Goal: Transaction & Acquisition: Subscribe to service/newsletter

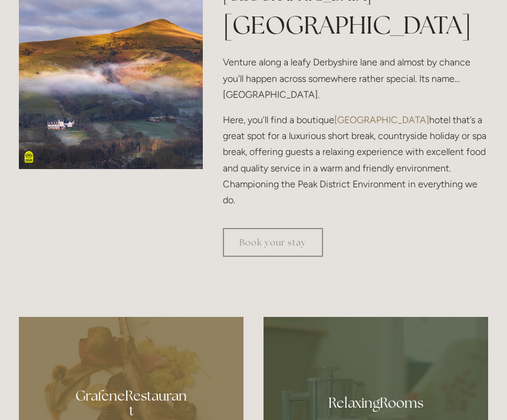
scroll to position [429, 0]
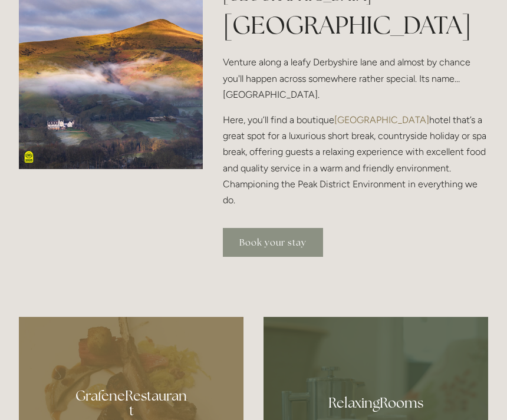
click at [282, 257] on link "Book your stay" at bounding box center [273, 242] width 100 height 29
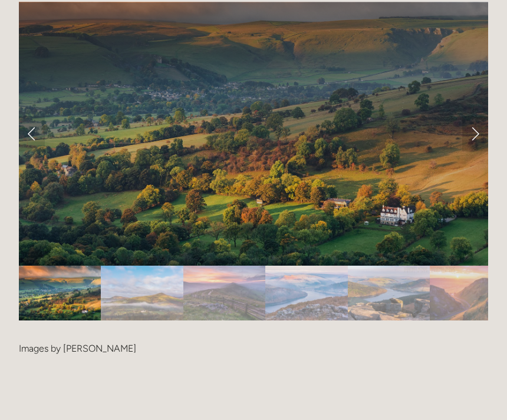
scroll to position [2304, 0]
click at [480, 152] on link "Next Slide" at bounding box center [475, 133] width 26 height 35
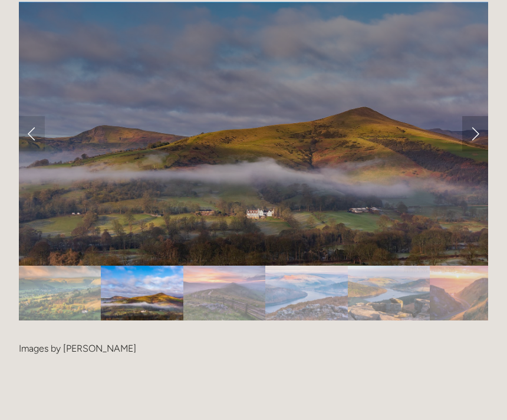
click at [475, 152] on link "Next Slide" at bounding box center [475, 133] width 26 height 35
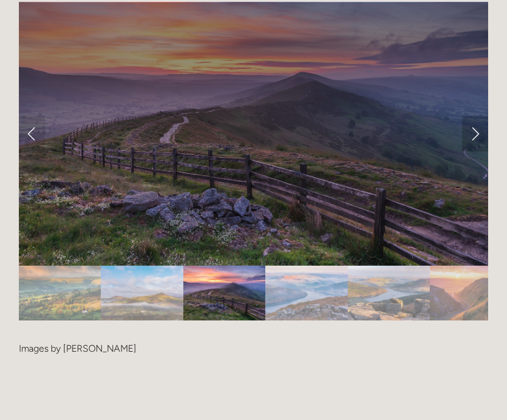
click at [479, 152] on link "Next Slide" at bounding box center [475, 133] width 26 height 35
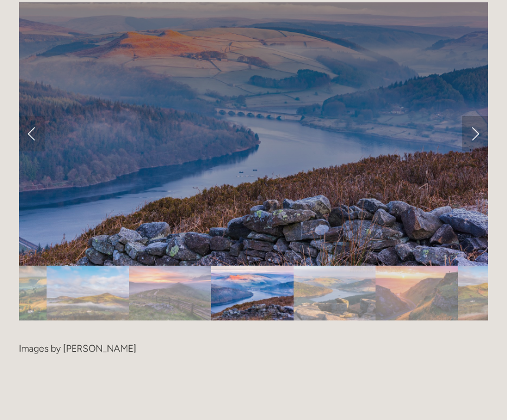
click at [474, 152] on link "Next Slide" at bounding box center [475, 133] width 26 height 35
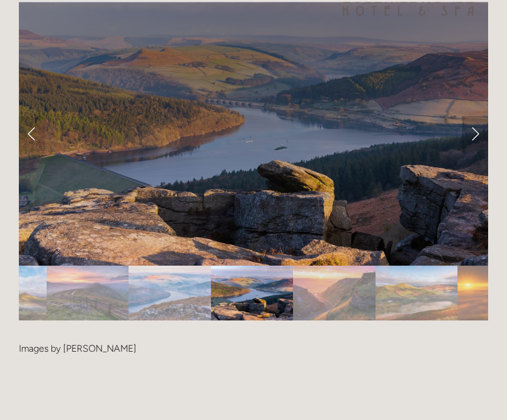
click at [478, 152] on link "Next Slide" at bounding box center [475, 133] width 26 height 35
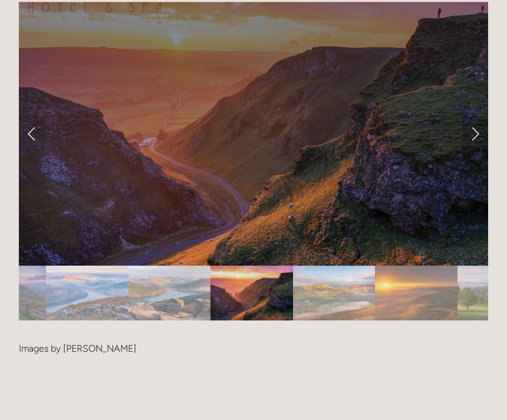
click at [481, 152] on link "Next Slide" at bounding box center [475, 133] width 26 height 35
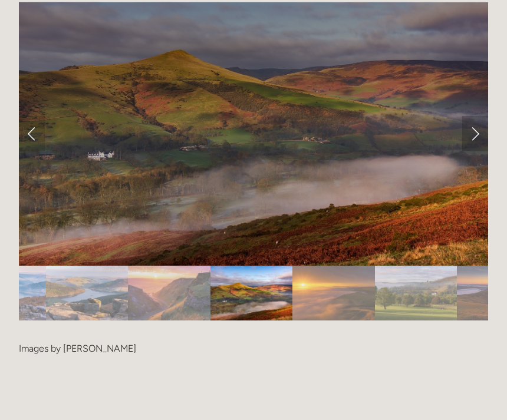
click at [475, 152] on link "Next Slide" at bounding box center [475, 133] width 26 height 35
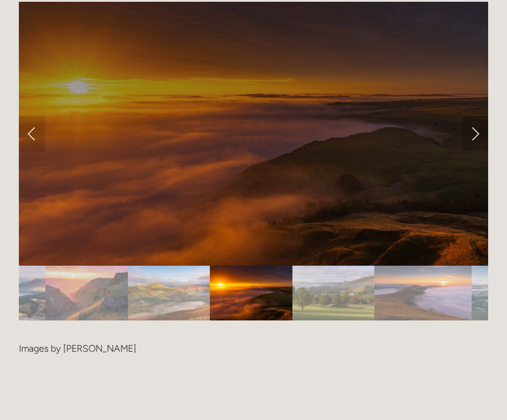
click at [478, 152] on link "Next Slide" at bounding box center [475, 133] width 26 height 35
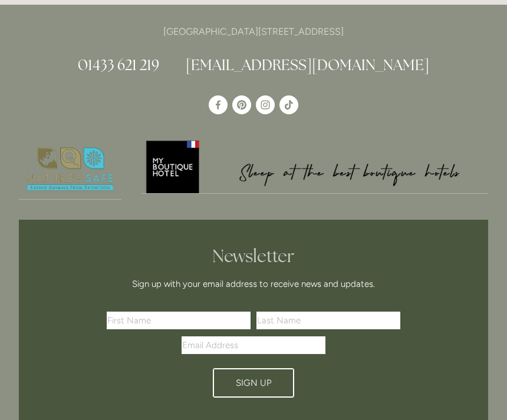
scroll to position [3111, 0]
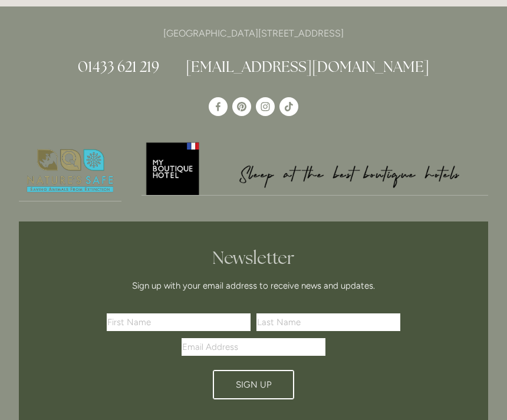
click at [210, 331] on input "text" at bounding box center [179, 323] width 144 height 18
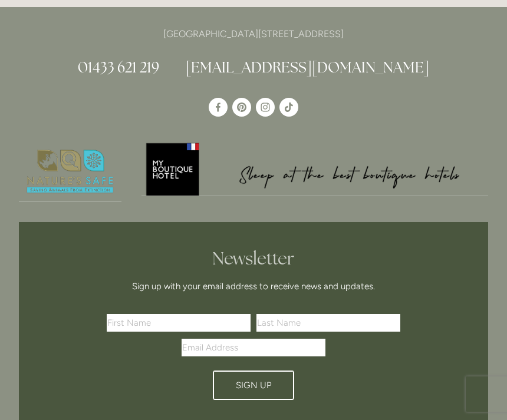
type input "Bryan"
type input "Hatter"
type input "bryan@hatterclan.co.uk"
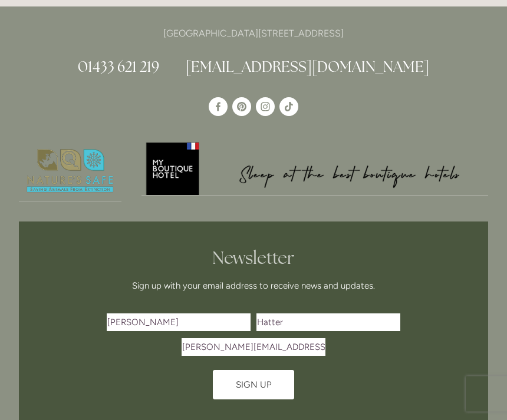
click at [259, 400] on button "Sign Up" at bounding box center [253, 385] width 81 height 29
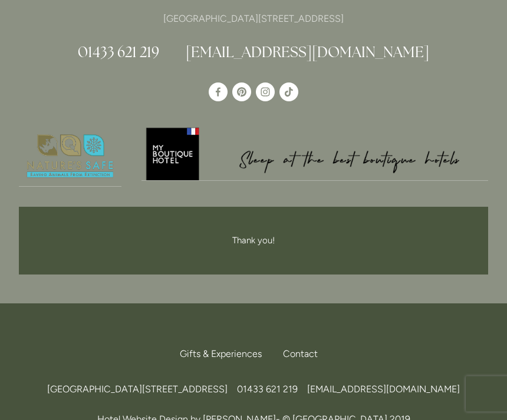
scroll to position [3126, 0]
click at [231, 367] on link "Gifts & Experiences" at bounding box center [225, 354] width 91 height 26
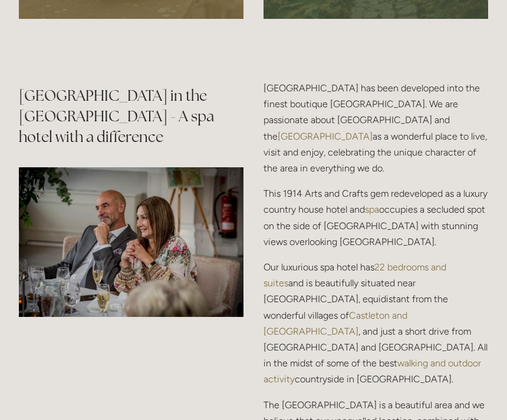
scroll to position [1273, 0]
